Goal: Information Seeking & Learning: Understand process/instructions

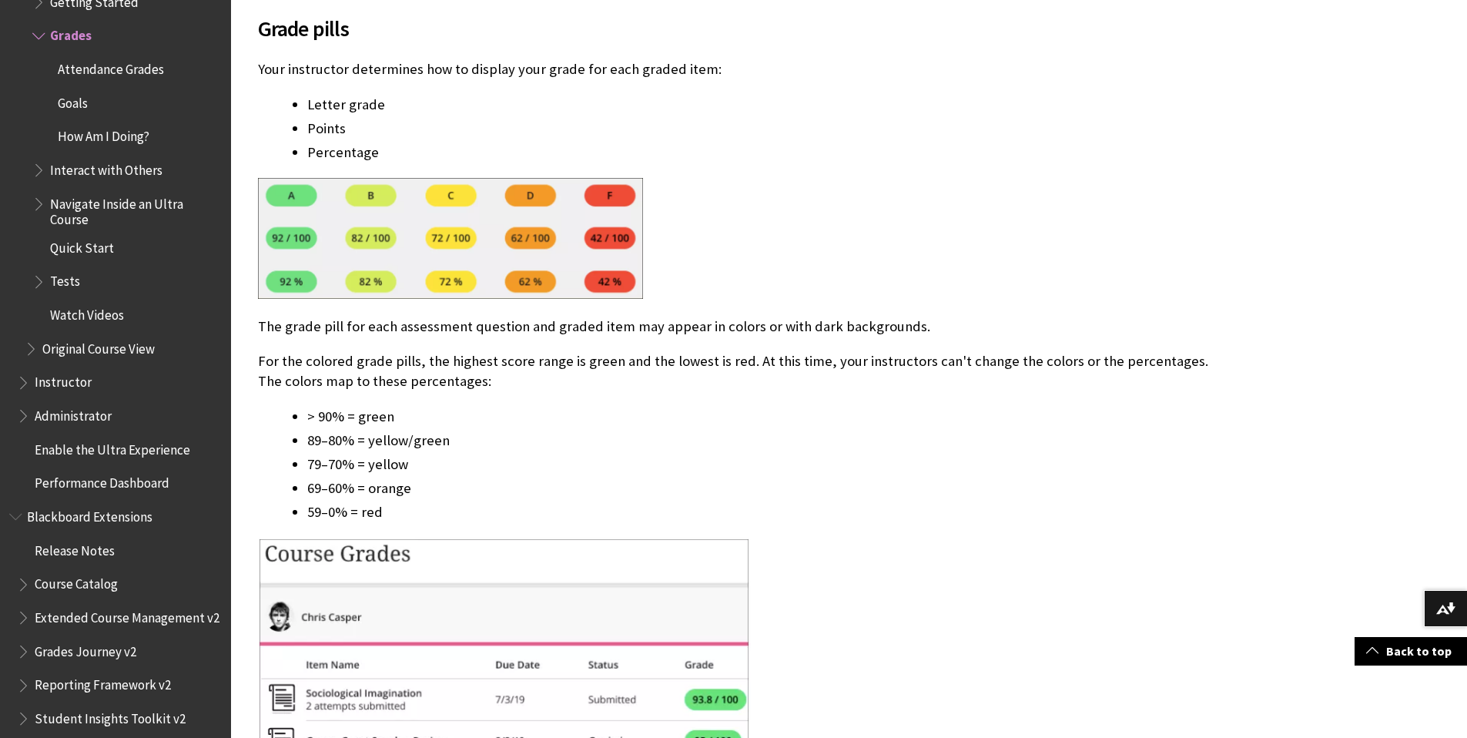
scroll to position [3121, 0]
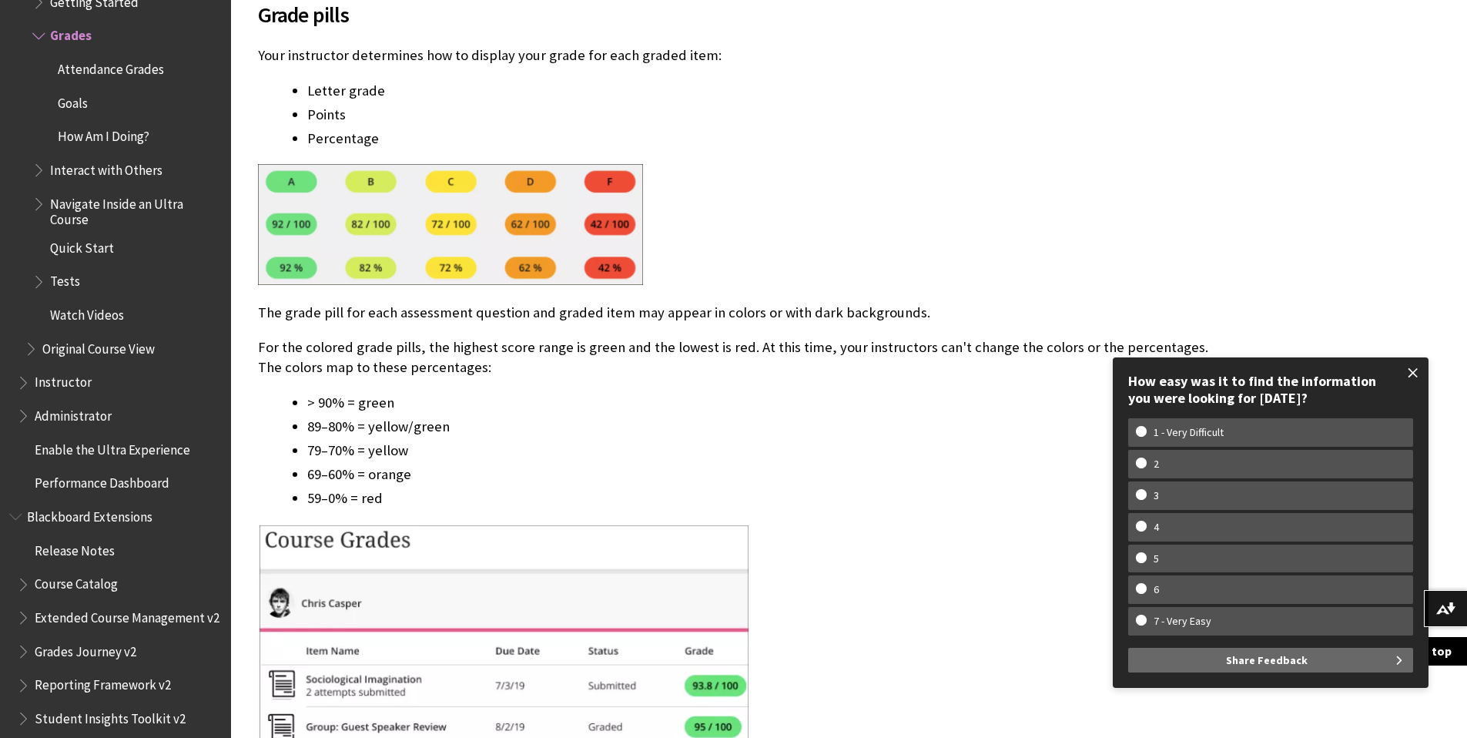
click at [1413, 369] on span at bounding box center [1413, 372] width 32 height 32
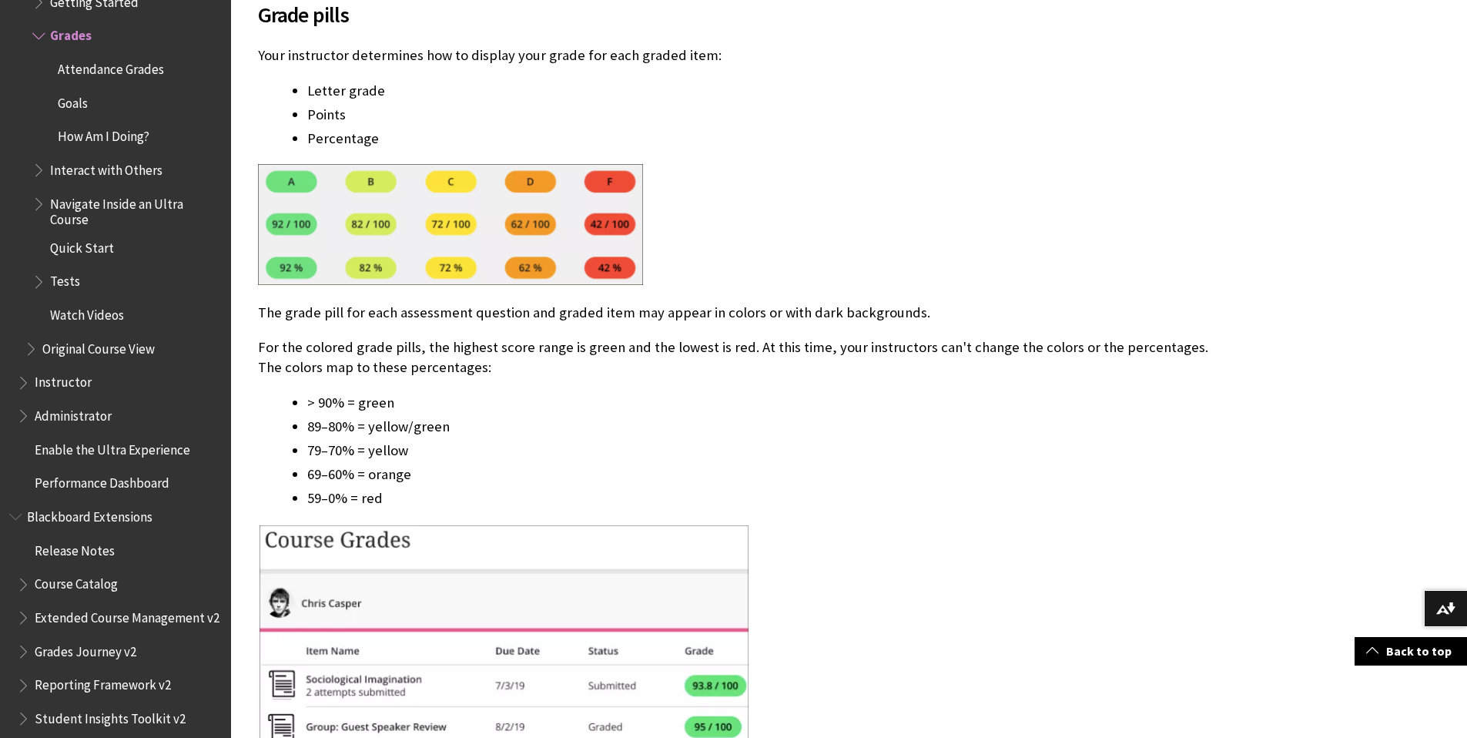
scroll to position [3124, 0]
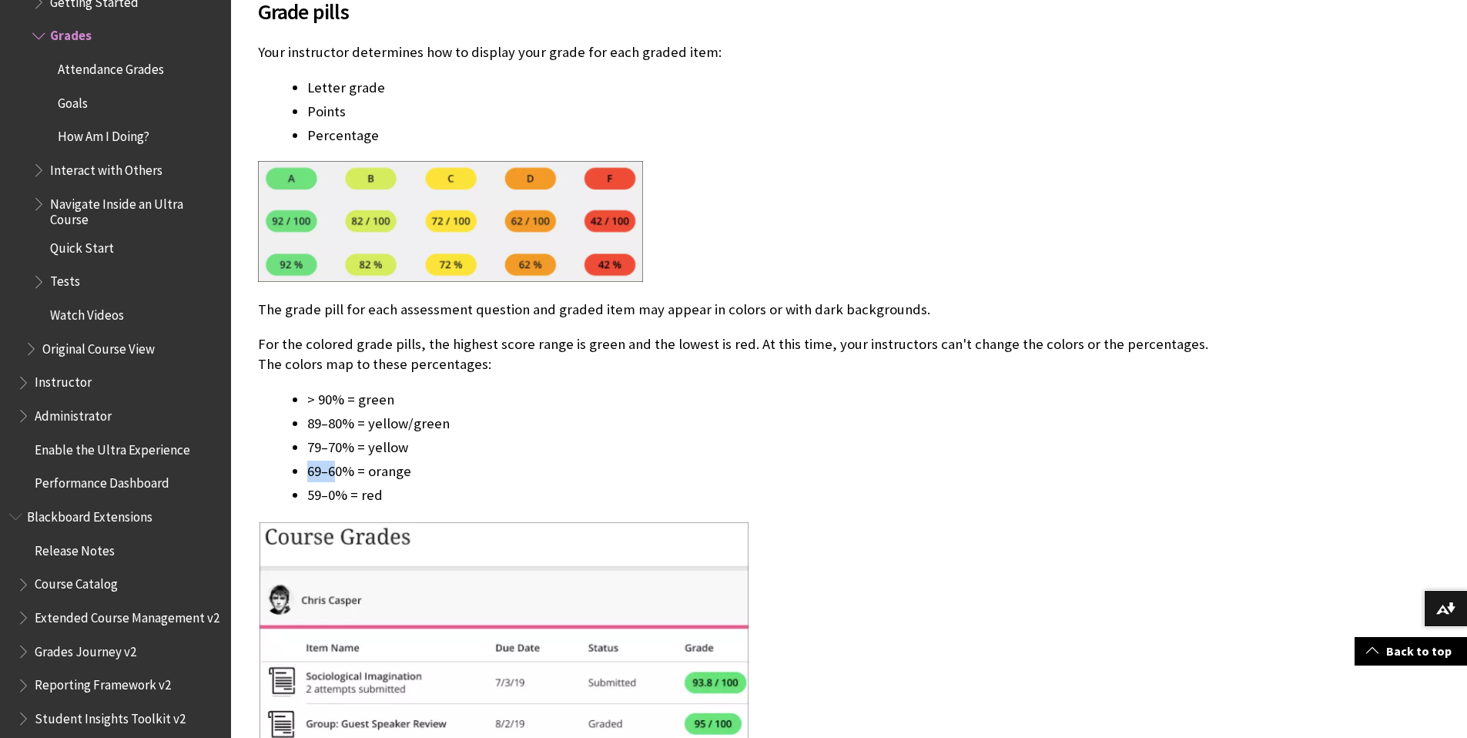
drag, startPoint x: 308, startPoint y: 473, endPoint x: 325, endPoint y: 460, distance: 21.9
click at [338, 473] on li "69–60% = orange" at bounding box center [759, 471] width 905 height 22
drag, startPoint x: 309, startPoint y: 399, endPoint x: 440, endPoint y: 406, distance: 131.1
click at [440, 406] on li "> 90% = green" at bounding box center [759, 400] width 905 height 22
drag, startPoint x: 340, startPoint y: 423, endPoint x: 346, endPoint y: 435, distance: 13.1
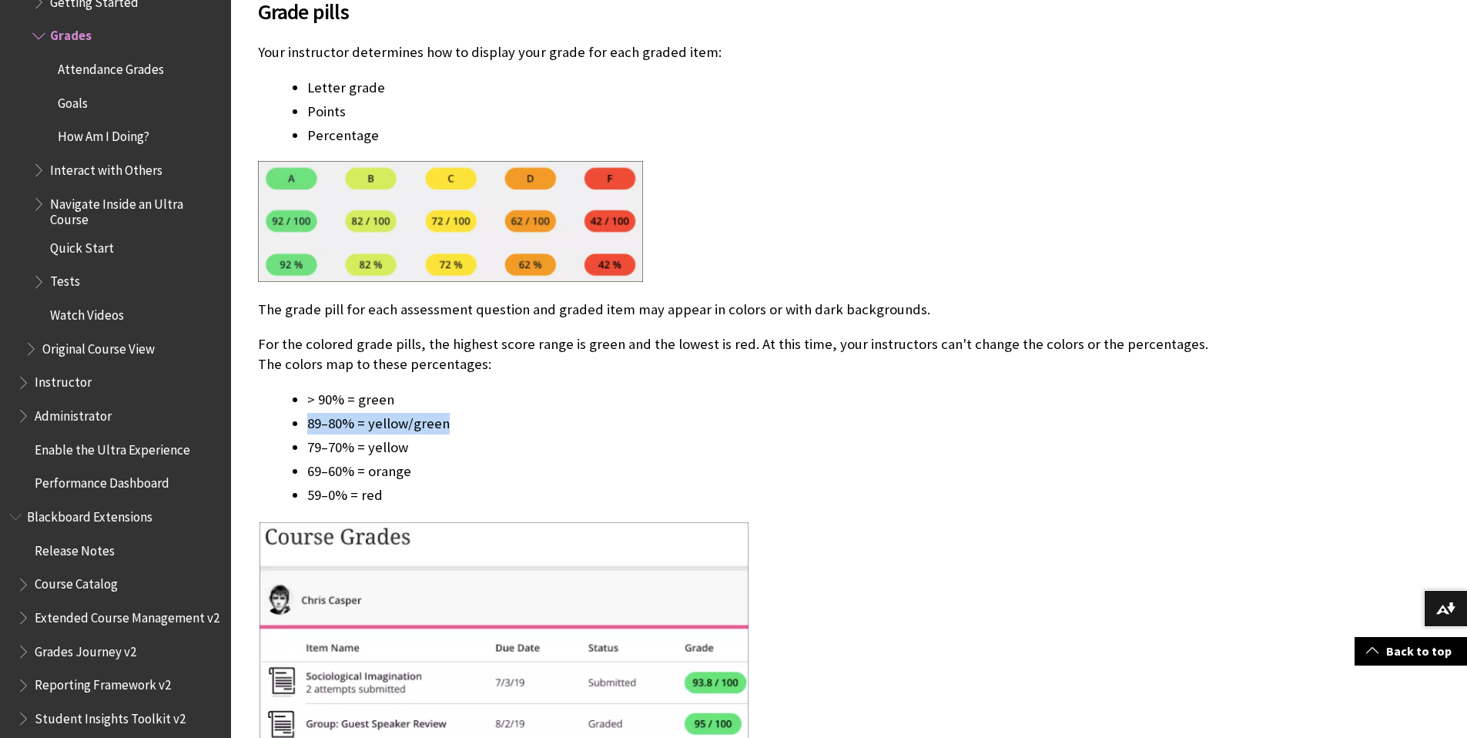
click at [481, 431] on li "89–80% = yellow/green" at bounding box center [759, 424] width 905 height 22
drag, startPoint x: 311, startPoint y: 447, endPoint x: 406, endPoint y: 462, distance: 96.7
click at [455, 454] on li "79–70% = yellow" at bounding box center [759, 448] width 905 height 22
drag, startPoint x: 306, startPoint y: 468, endPoint x: 308, endPoint y: 476, distance: 7.9
click at [461, 470] on li "69–60% = orange" at bounding box center [759, 471] width 905 height 22
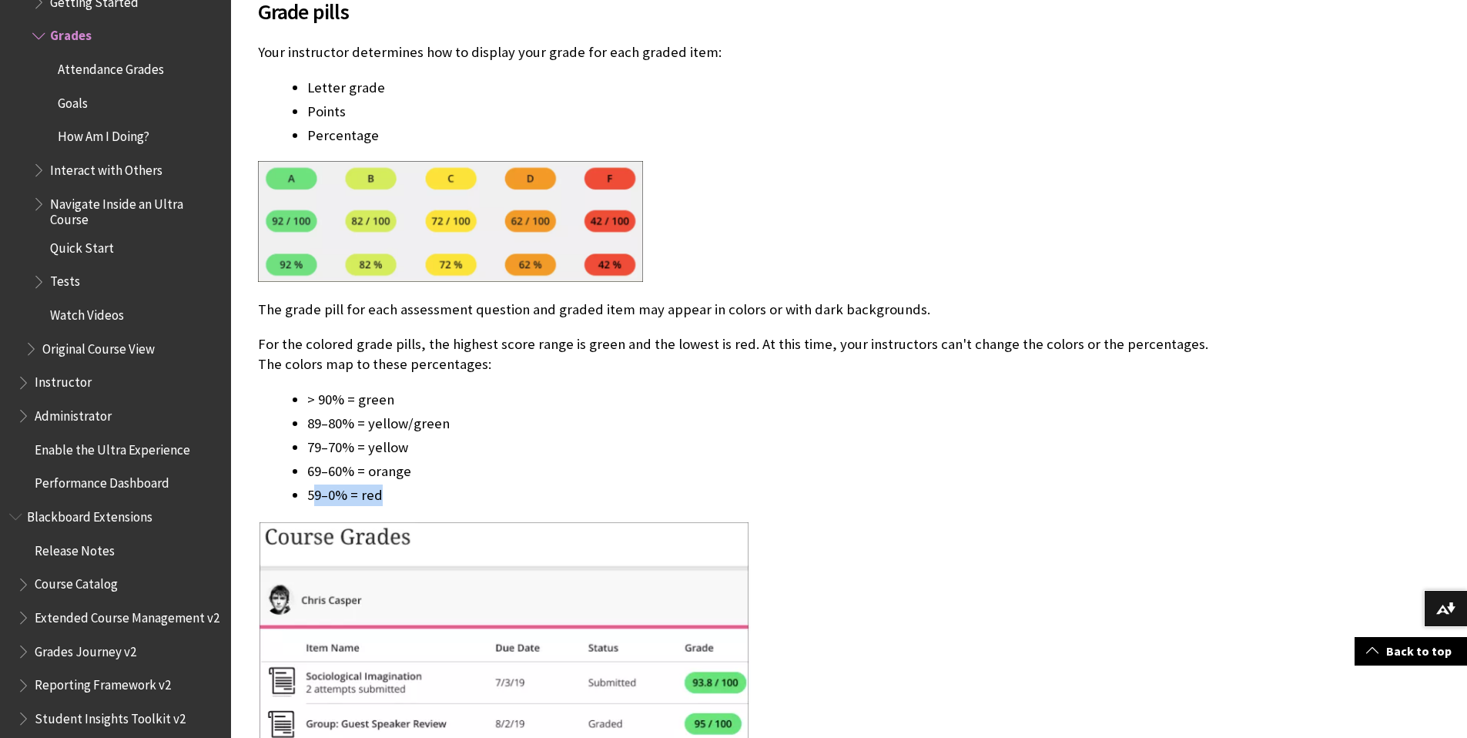
drag, startPoint x: 345, startPoint y: 492, endPoint x: 537, endPoint y: 498, distance: 191.8
click at [537, 498] on li "59–0% = red" at bounding box center [759, 495] width 905 height 22
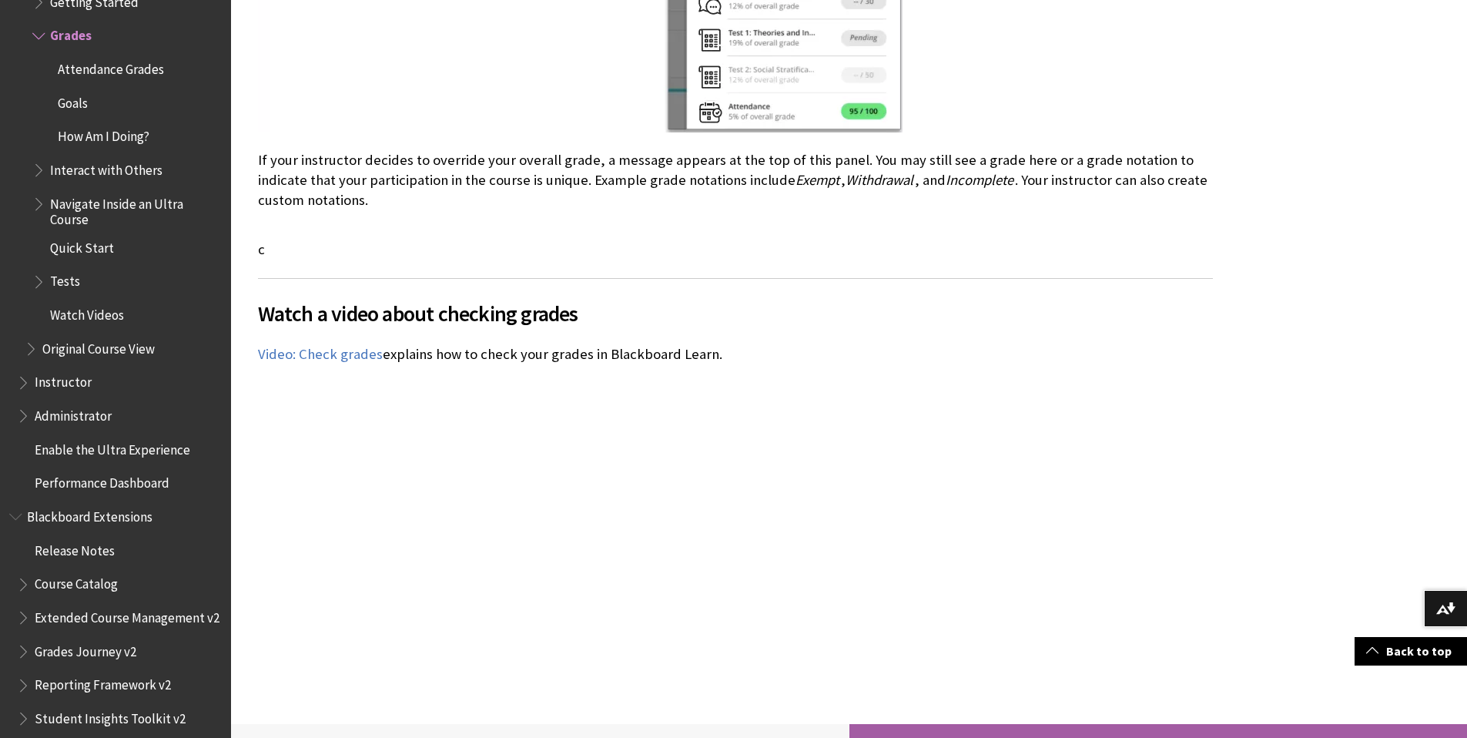
scroll to position [4752, 0]
